Goal: Transaction & Acquisition: Purchase product/service

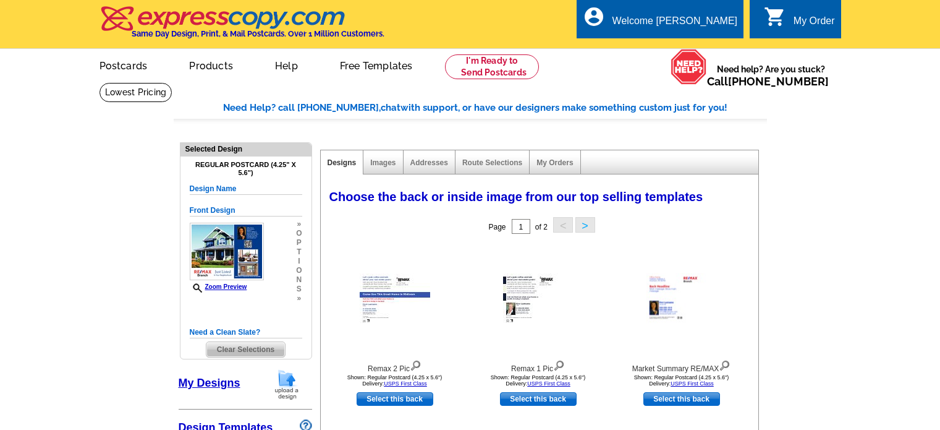
select select "785"
select select "807"
select select "1"
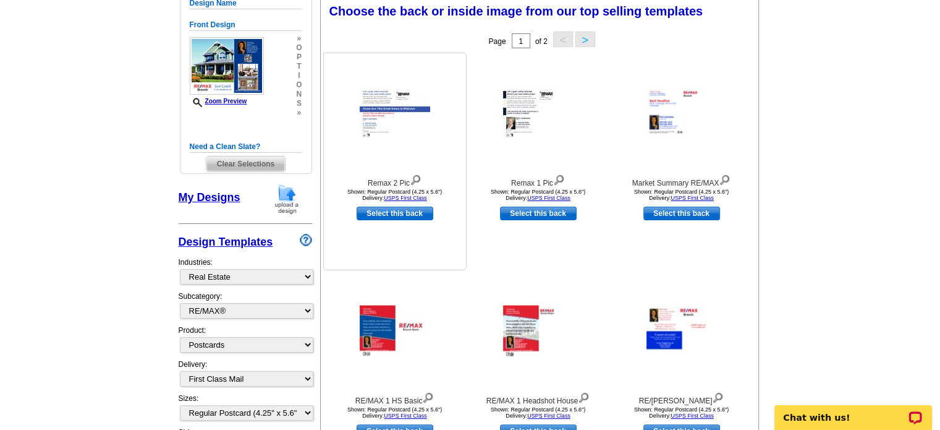
click at [417, 179] on img at bounding box center [416, 179] width 12 height 14
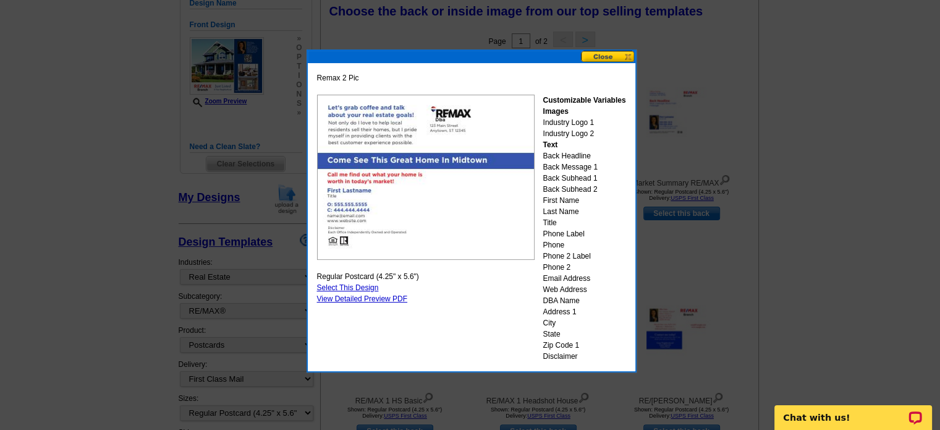
click at [603, 54] on button at bounding box center [608, 57] width 54 height 12
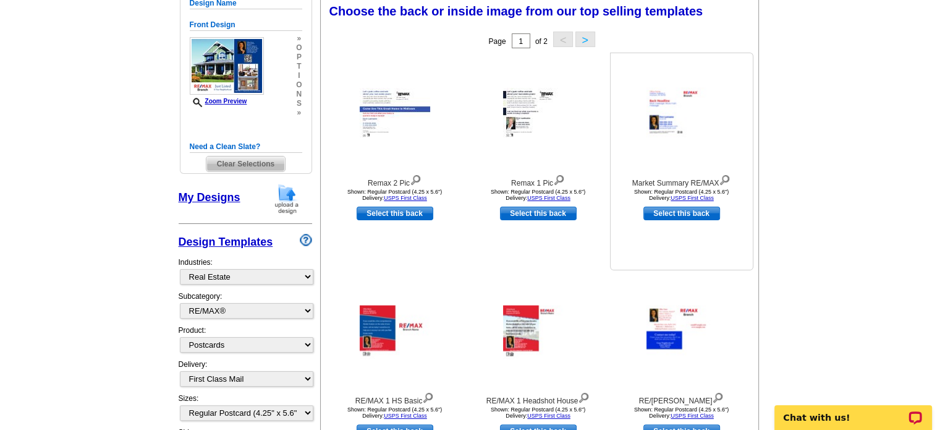
click at [725, 176] on img at bounding box center [725, 179] width 12 height 14
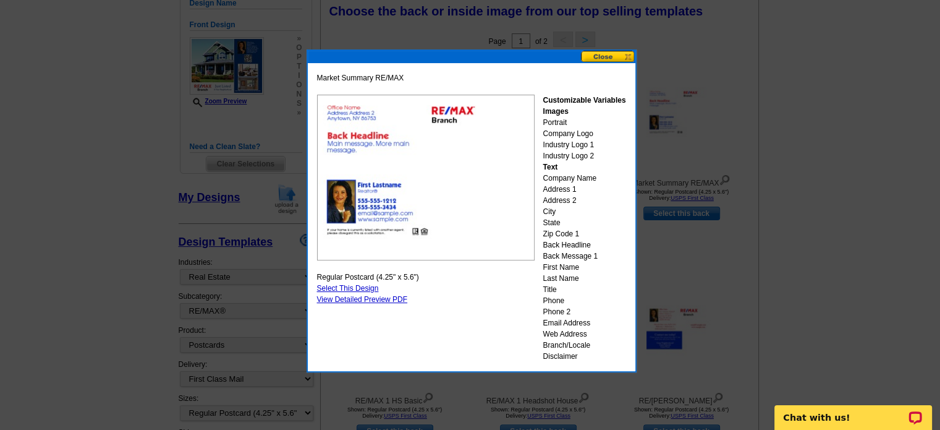
click at [599, 55] on button at bounding box center [608, 57] width 54 height 12
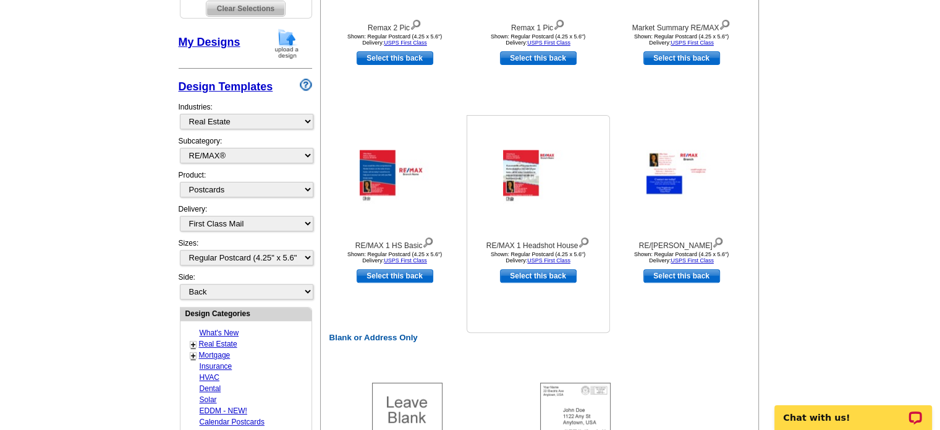
scroll to position [371, 0]
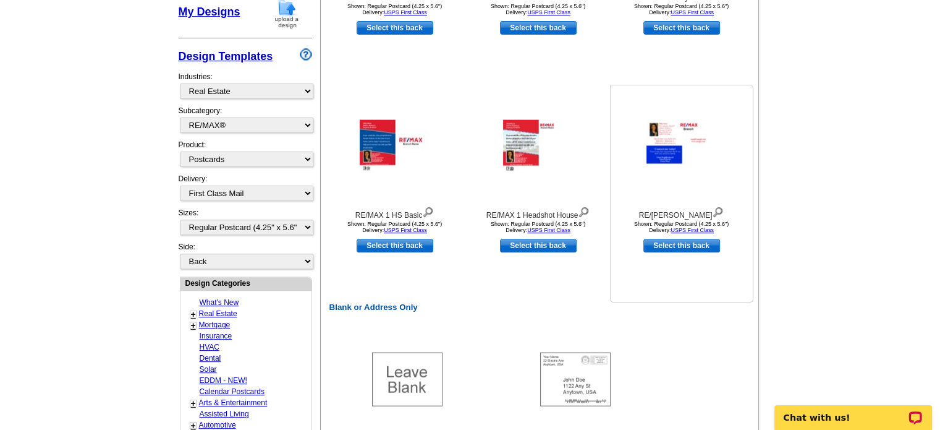
click at [713, 209] on img at bounding box center [718, 211] width 12 height 14
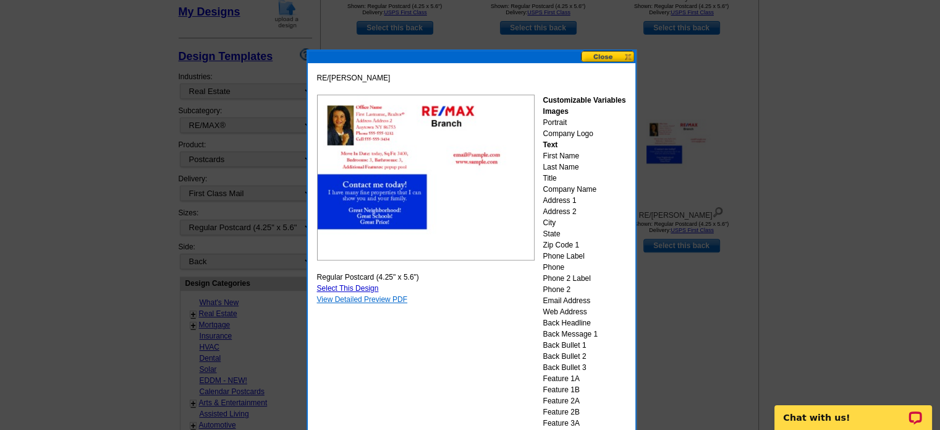
click at [360, 298] on link "View Detailed Preview PDF" at bounding box center [362, 299] width 91 height 9
click at [599, 55] on button at bounding box center [608, 57] width 54 height 12
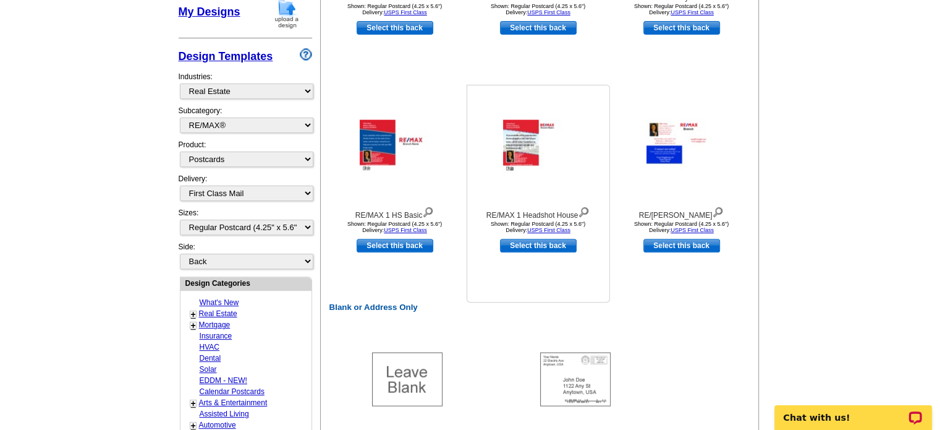
click at [585, 211] on img at bounding box center [584, 211] width 12 height 14
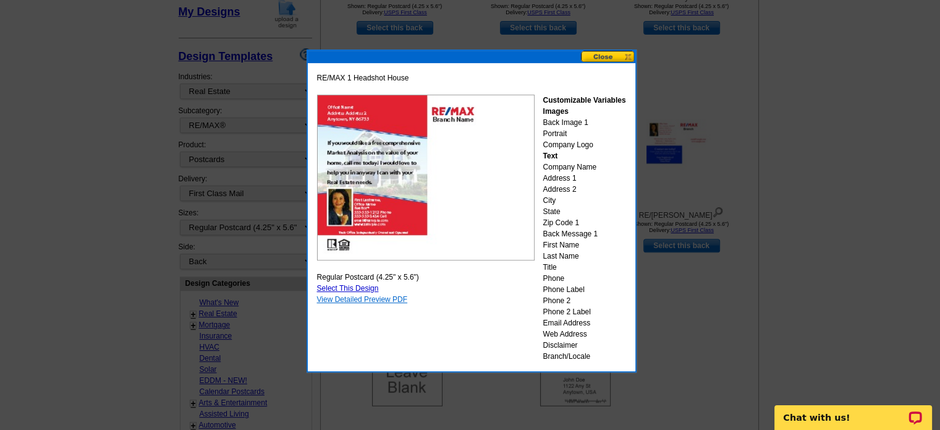
click at [383, 299] on link "View Detailed Preview PDF" at bounding box center [362, 299] width 91 height 9
click at [602, 55] on button at bounding box center [608, 57] width 54 height 12
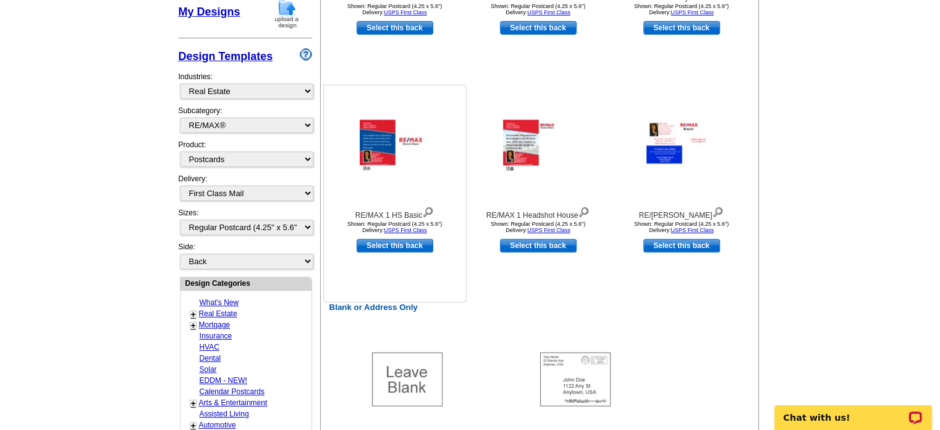
click at [427, 209] on img at bounding box center [428, 211] width 12 height 14
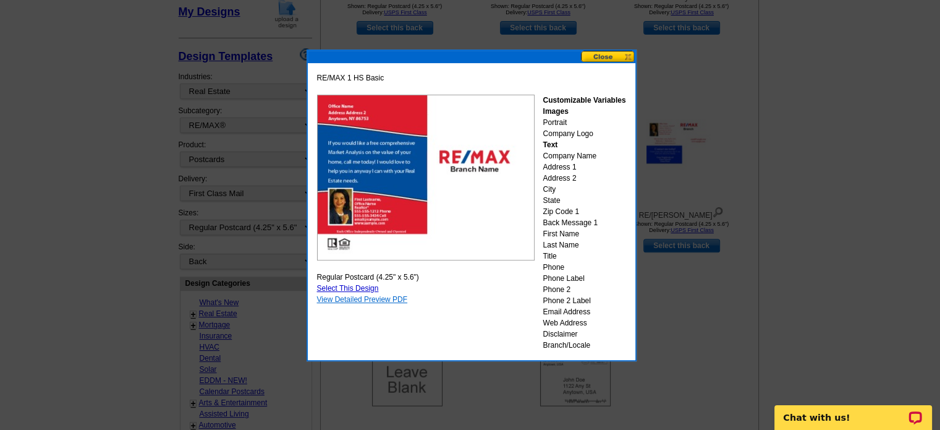
click at [356, 298] on link "View Detailed Preview PDF" at bounding box center [362, 299] width 91 height 9
click at [596, 58] on button at bounding box center [608, 57] width 54 height 12
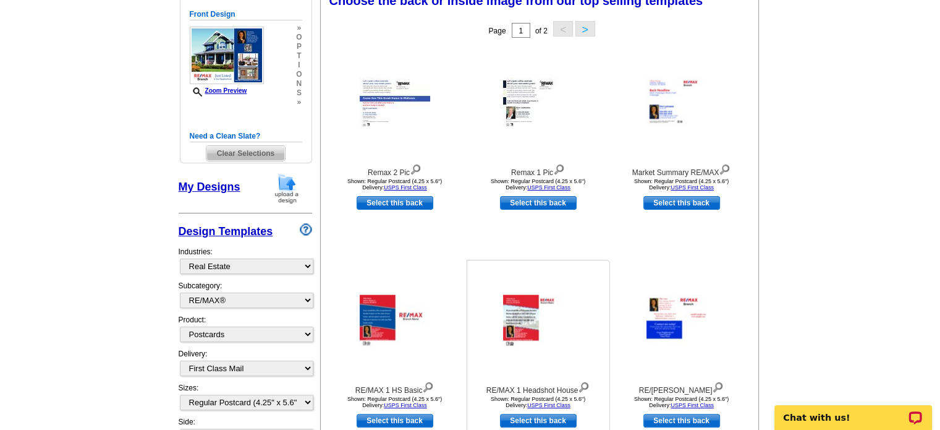
scroll to position [185, 0]
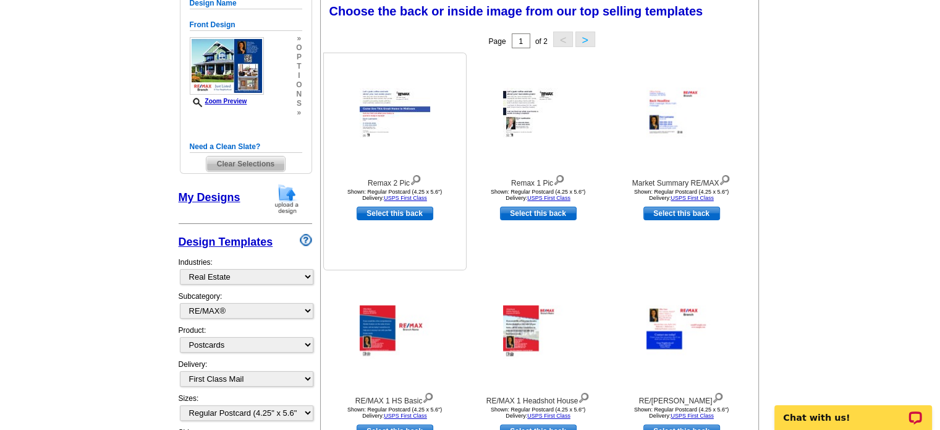
click at [418, 180] on img at bounding box center [416, 179] width 12 height 14
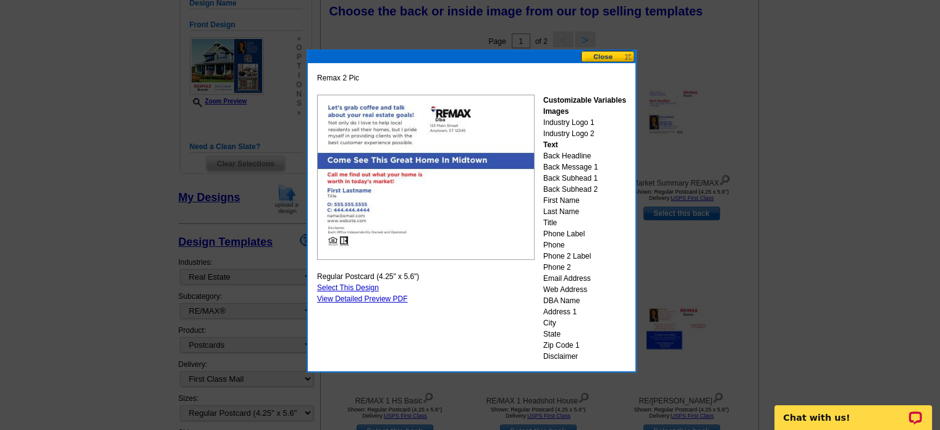
click at [598, 54] on button at bounding box center [608, 57] width 54 height 12
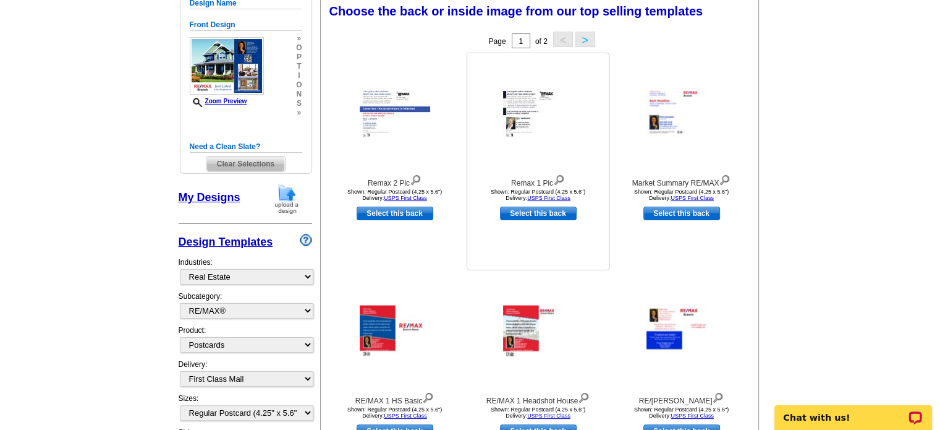
click at [561, 179] on img at bounding box center [559, 179] width 12 height 14
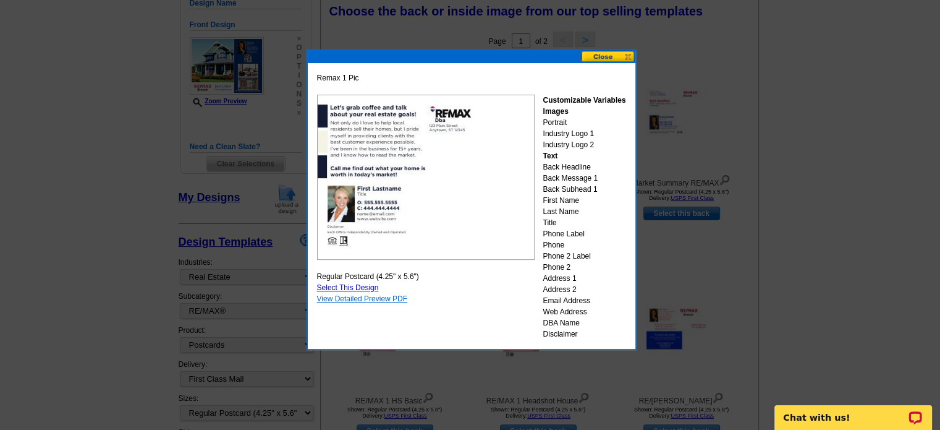
click at [366, 297] on link "View Detailed Preview PDF" at bounding box center [362, 298] width 91 height 9
click at [351, 287] on link "Select This Design" at bounding box center [348, 287] width 62 height 9
select select "front"
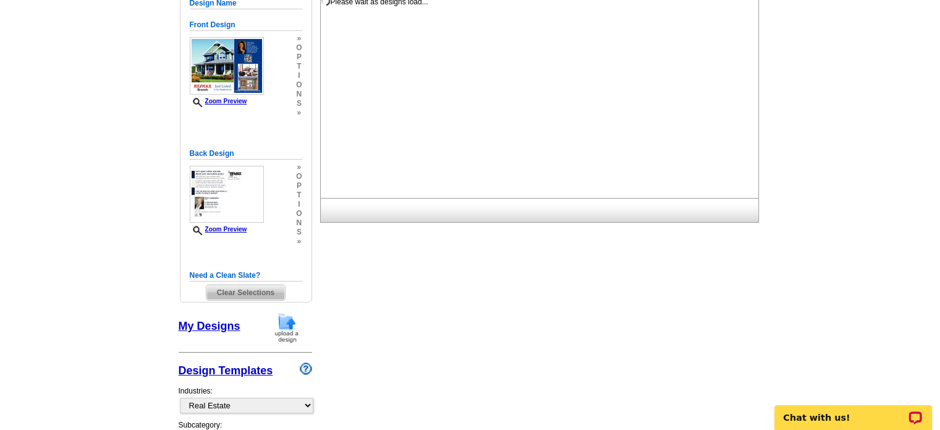
scroll to position [0, 0]
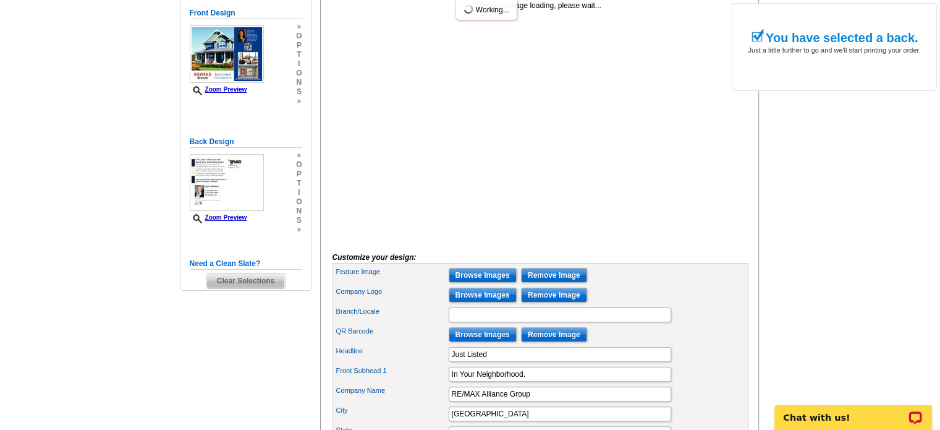
scroll to position [185, 0]
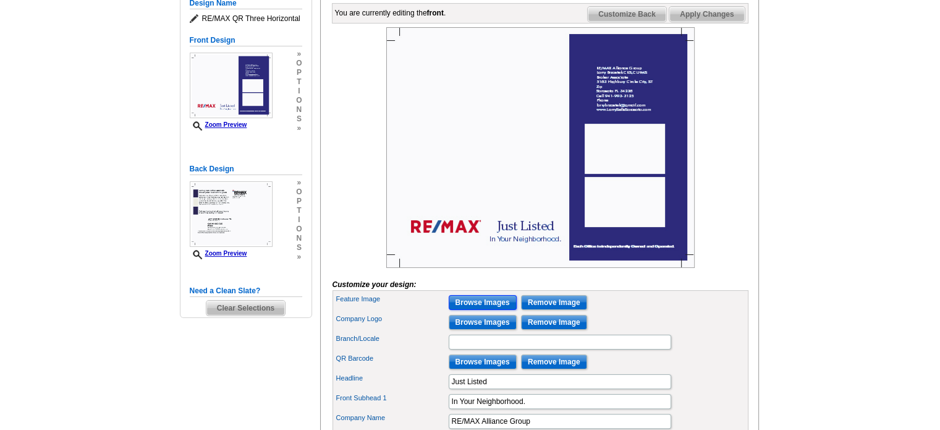
click at [489, 310] on input "Browse Images" at bounding box center [483, 302] width 68 height 15
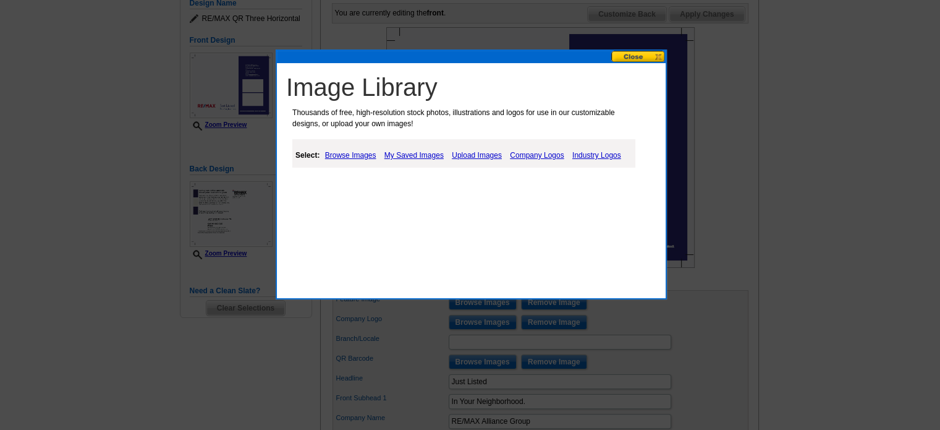
click at [345, 156] on link "Browse Images" at bounding box center [350, 155] width 57 height 15
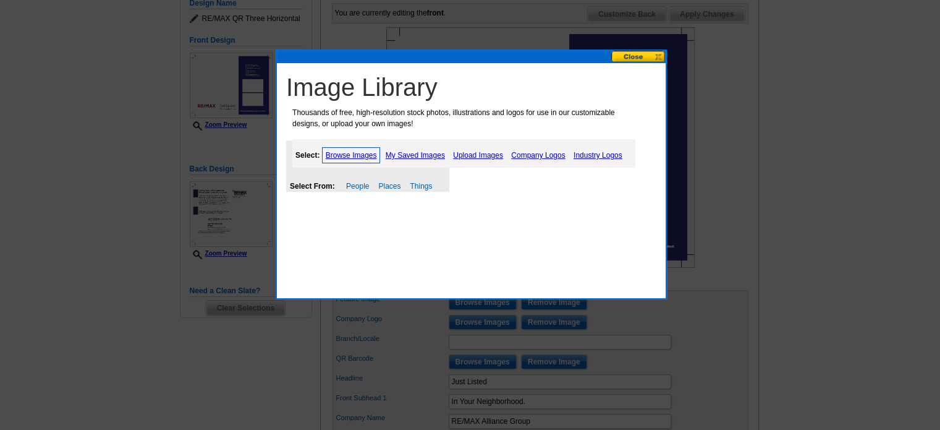
click at [480, 155] on link "Upload Images" at bounding box center [478, 155] width 56 height 15
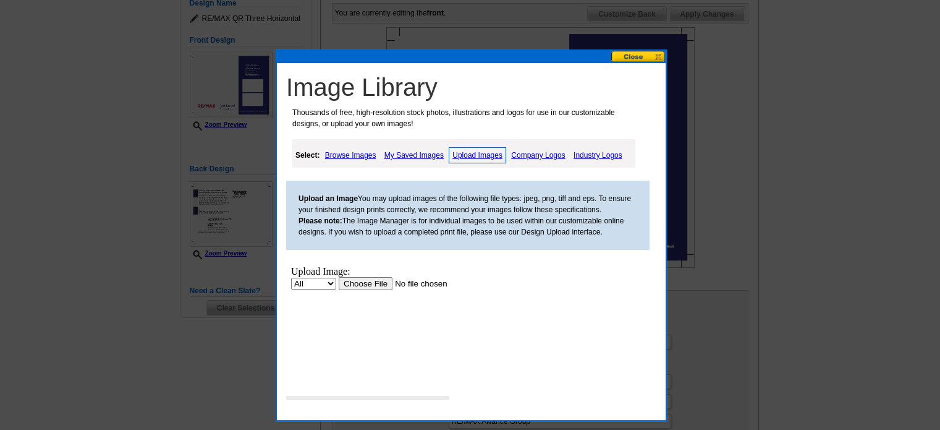
scroll to position [0, 0]
click at [375, 282] on input "file" at bounding box center [417, 283] width 156 height 13
